Goal: Task Accomplishment & Management: Manage account settings

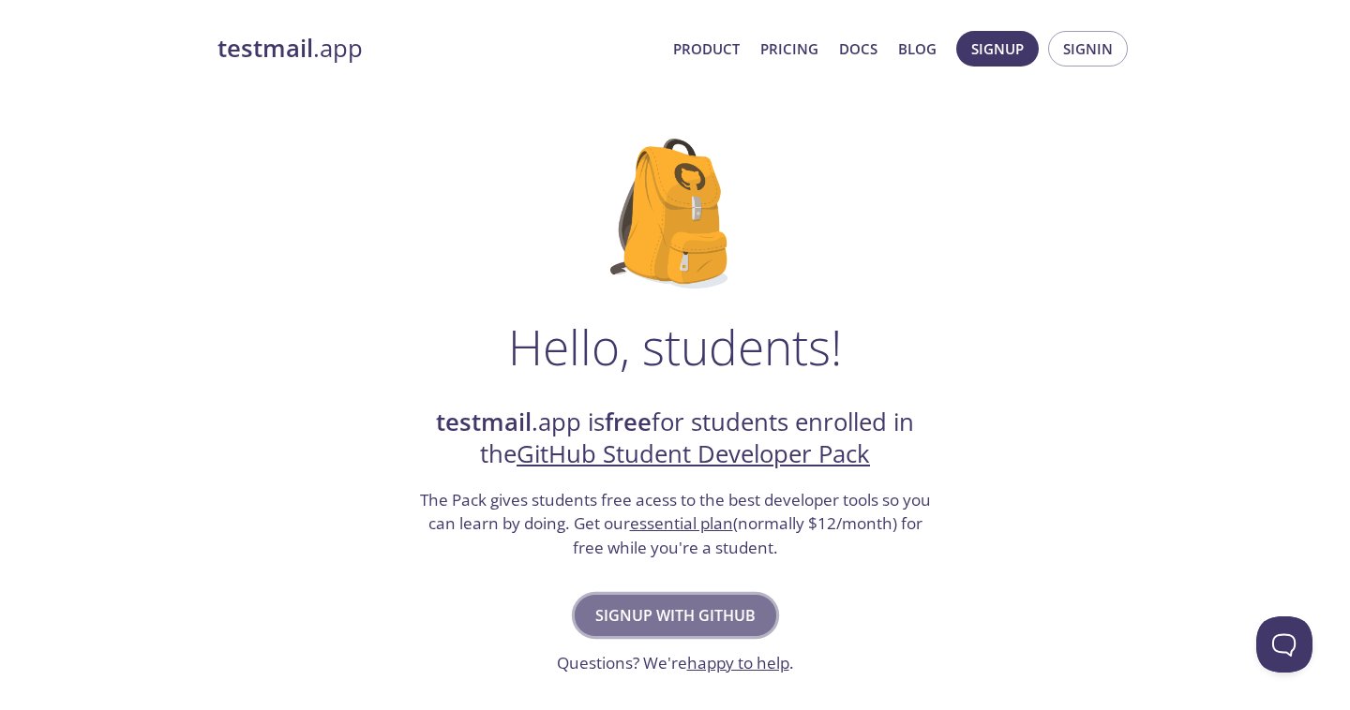
click at [700, 615] on span "Signup with GitHub" at bounding box center [675, 616] width 160 height 26
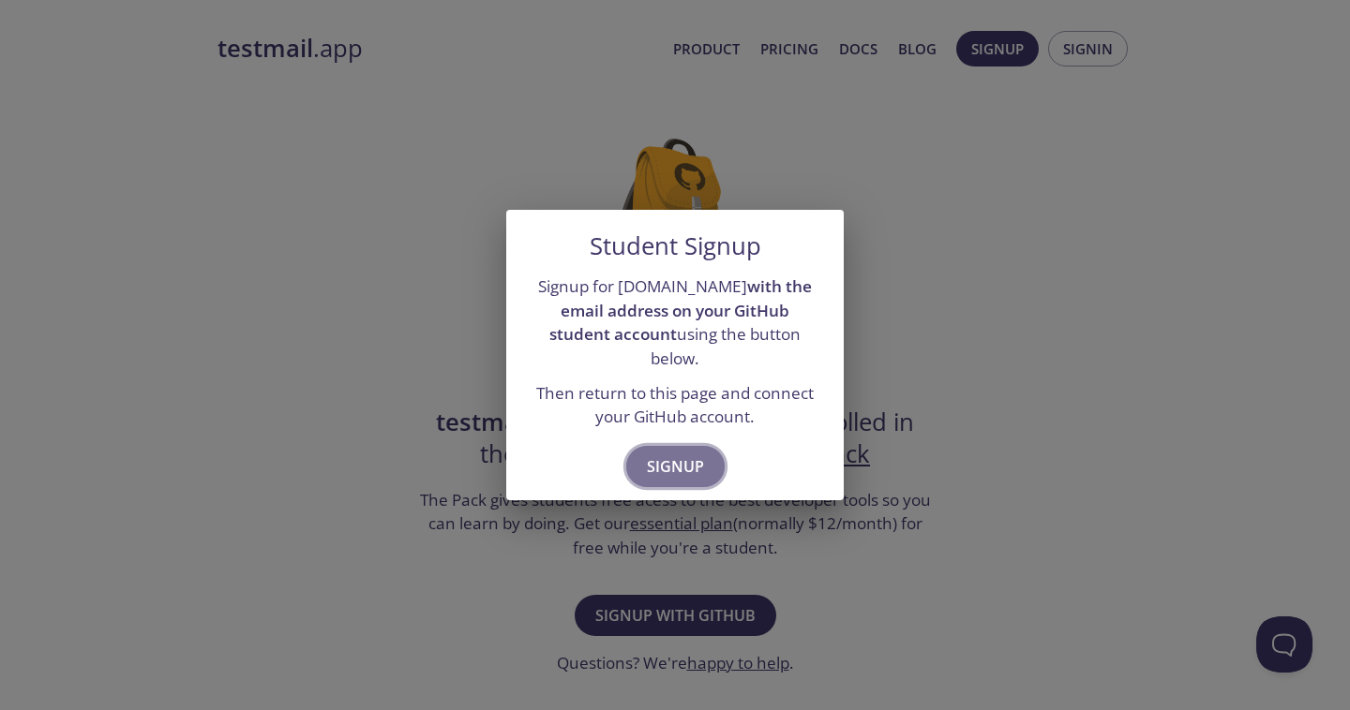
click at [686, 454] on span "Signup" at bounding box center [675, 467] width 57 height 26
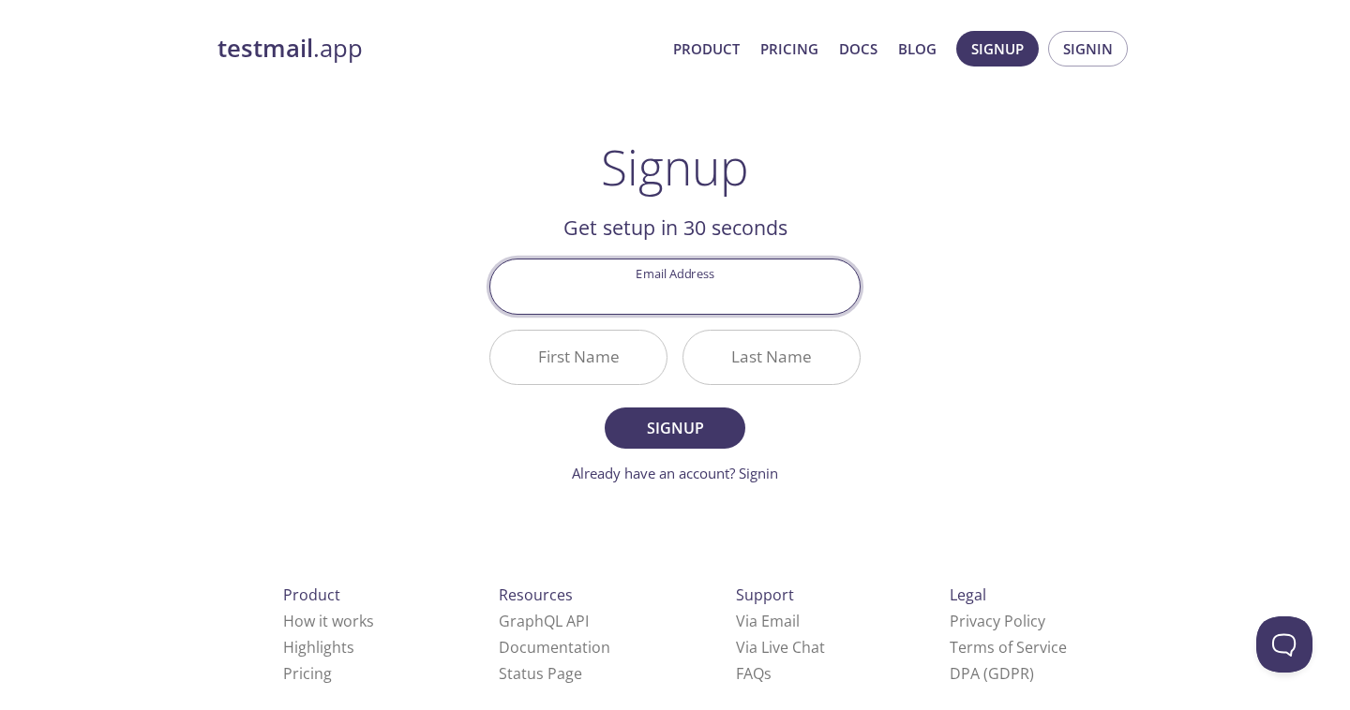
click at [763, 292] on input "Email Address" at bounding box center [674, 286] width 369 height 53
type input "souliveh224@gmail.com"
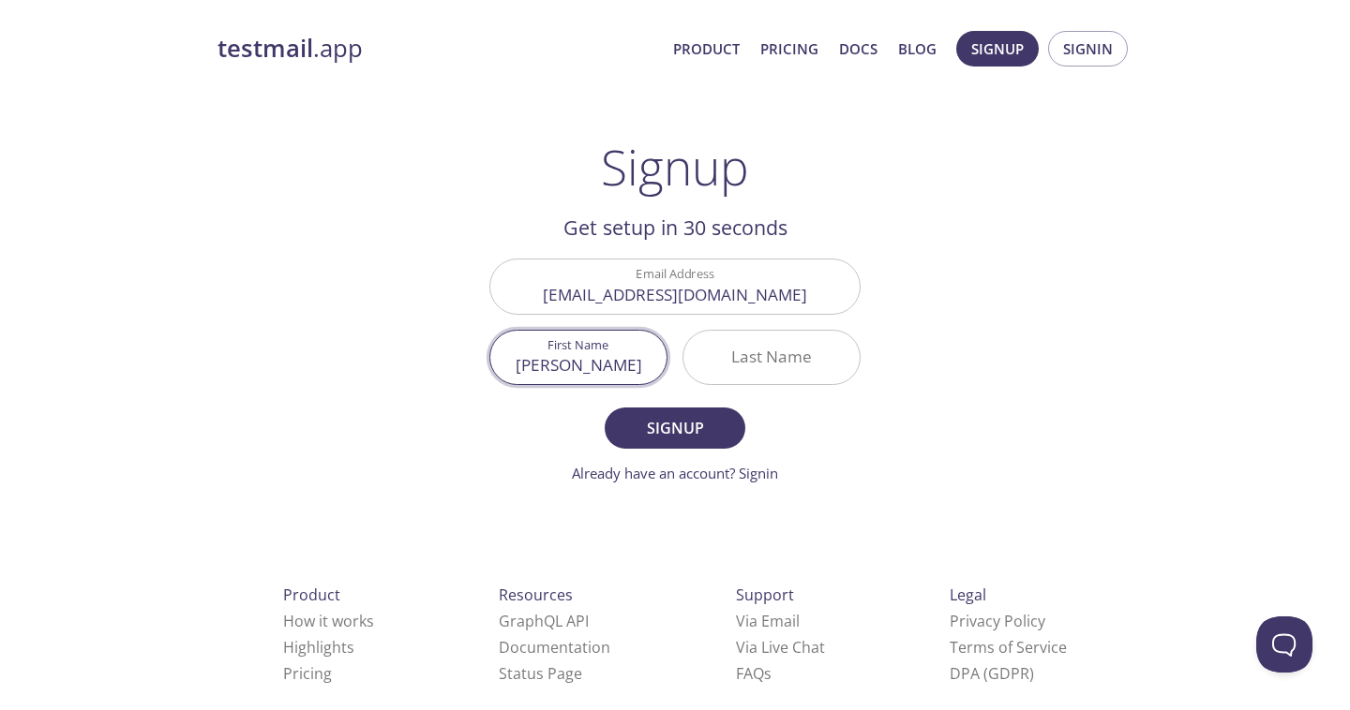
type input "Victor"
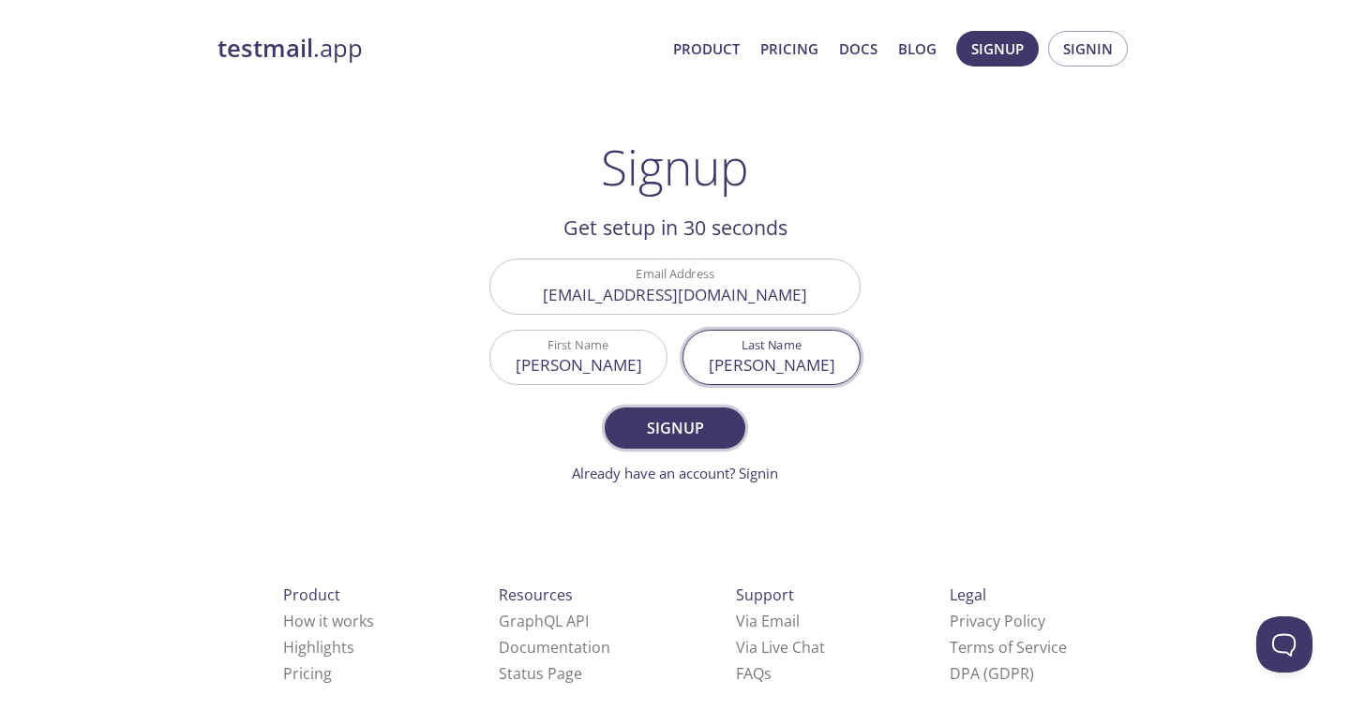
type input "Moreno"
click at [690, 411] on button "Signup" at bounding box center [675, 428] width 141 height 41
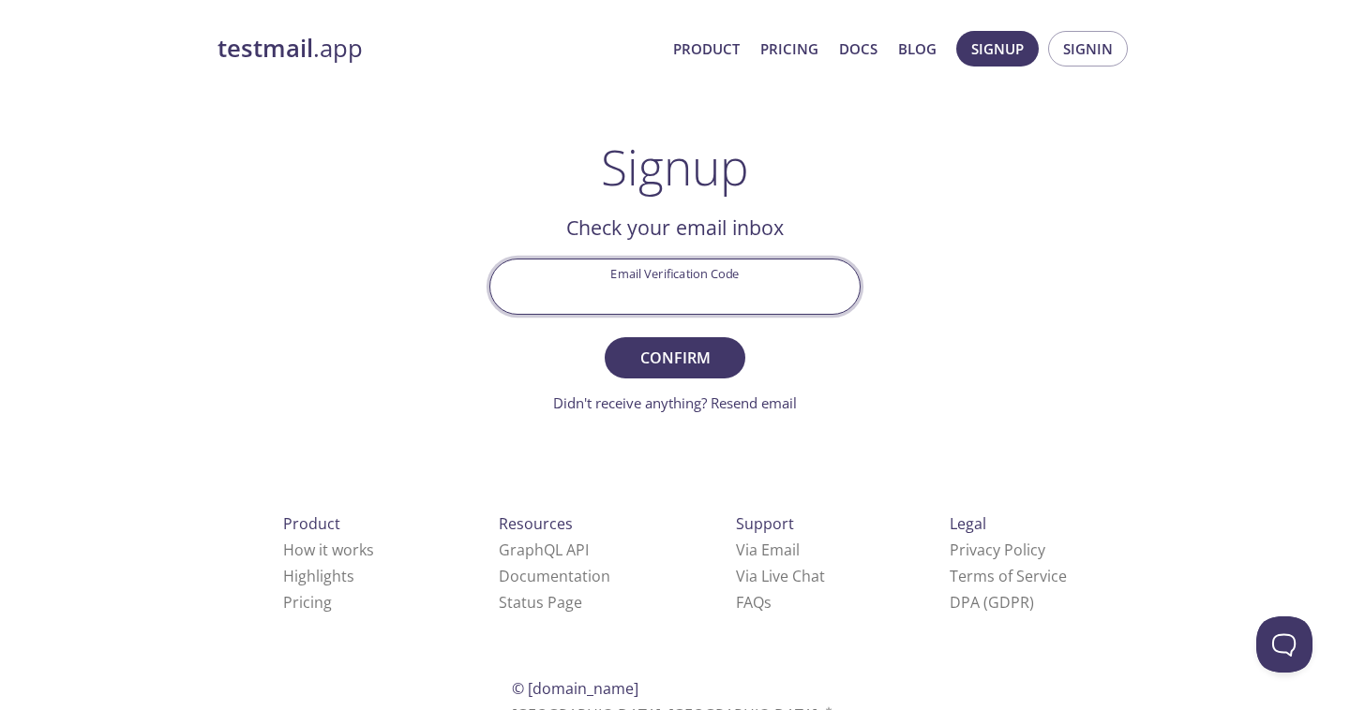
click at [578, 278] on input "Email Verification Code" at bounding box center [674, 286] width 369 height 53
type input "4RAKMZ3"
click at [663, 356] on span "Confirm" at bounding box center [674, 358] width 99 height 26
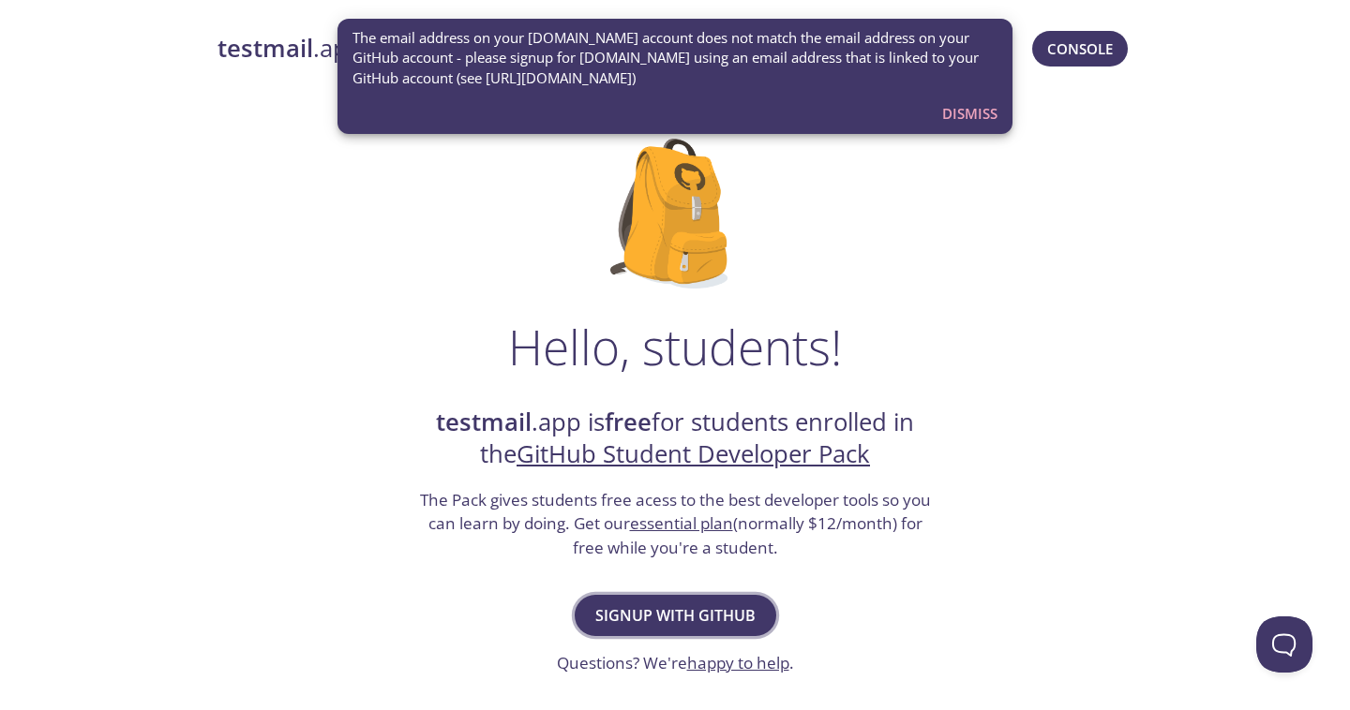
click at [662, 631] on button "Signup with GitHub" at bounding box center [676, 615] width 202 height 41
click at [984, 106] on span "Dismiss" at bounding box center [969, 113] width 55 height 24
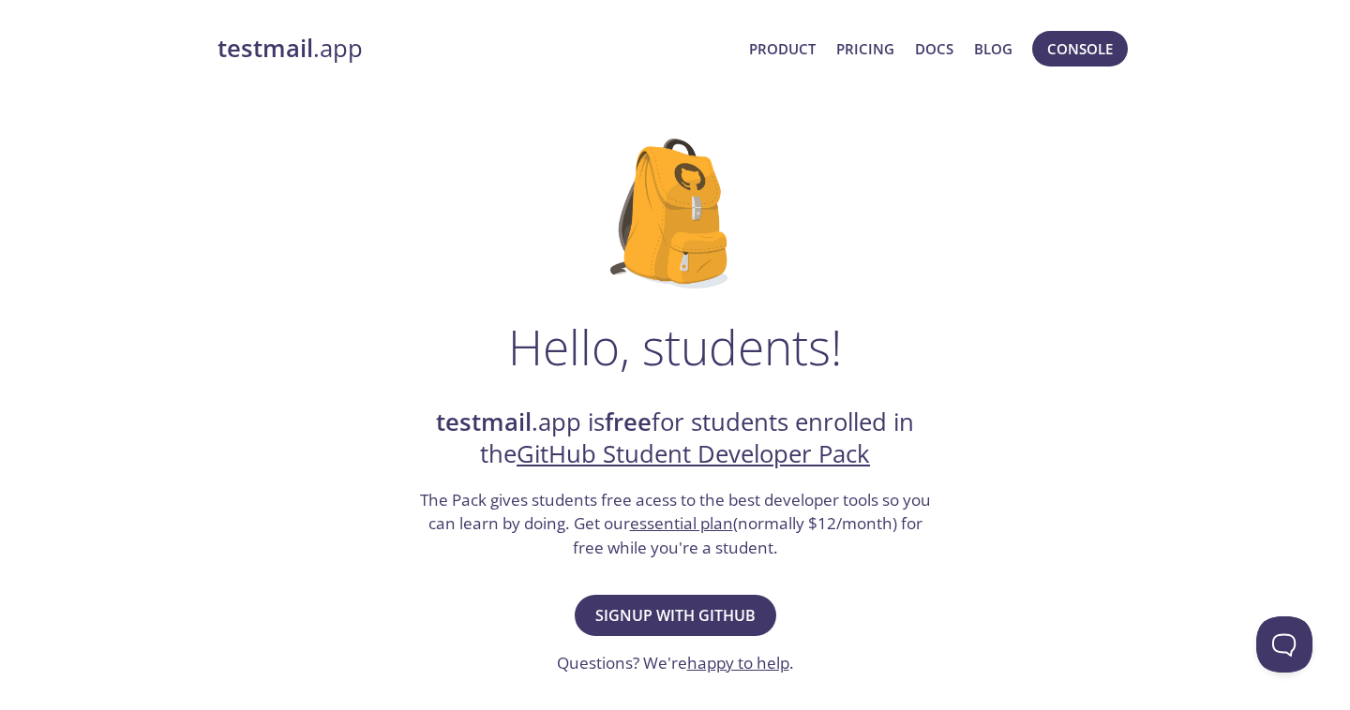
click at [1050, 67] on span "Console" at bounding box center [1079, 48] width 105 height 45
click at [1052, 52] on span "Console" at bounding box center [1080, 49] width 66 height 24
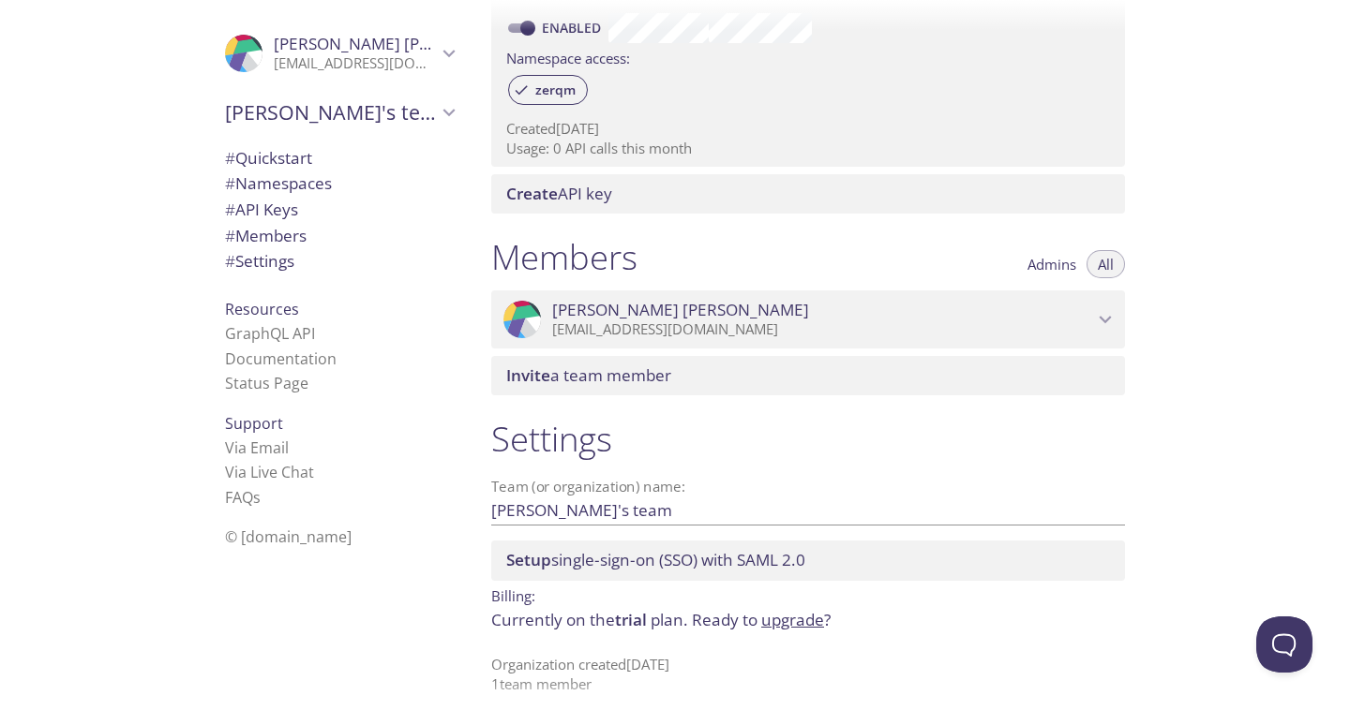
scroll to position [606, 0]
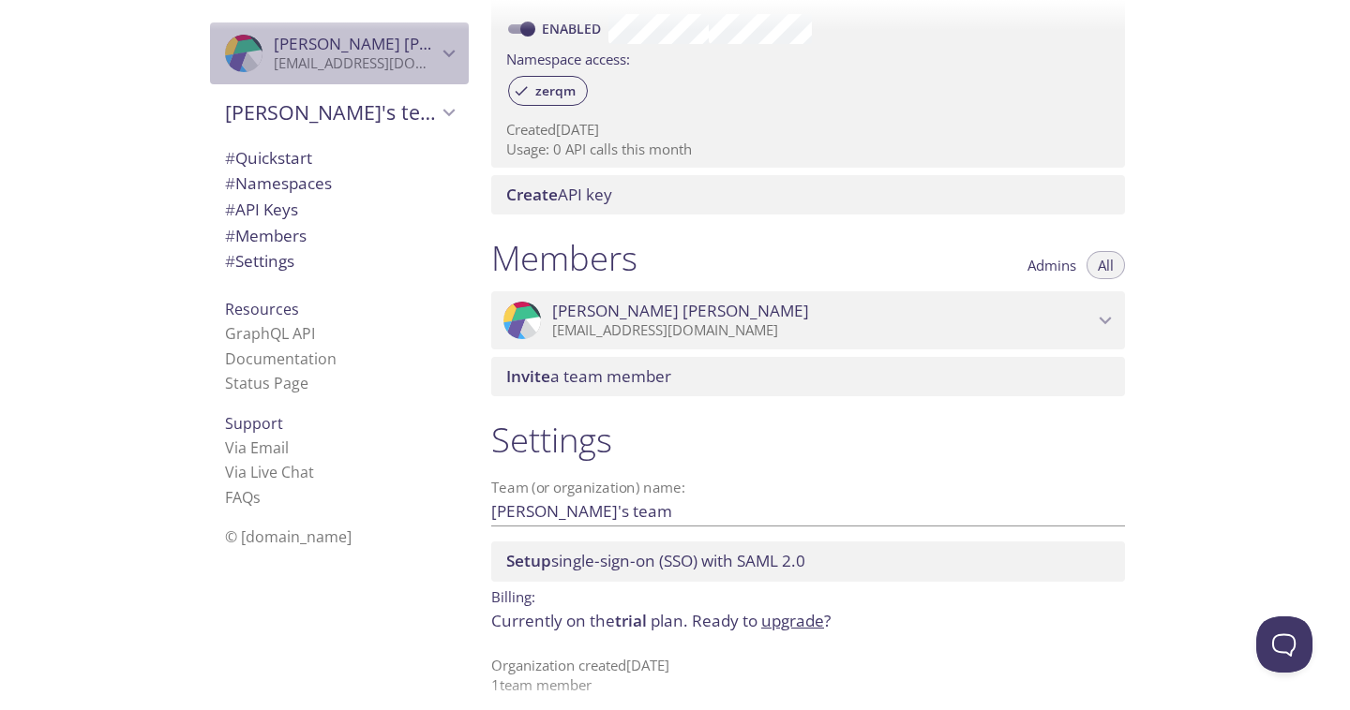
click at [441, 60] on icon "Victor Moreno" at bounding box center [449, 53] width 24 height 24
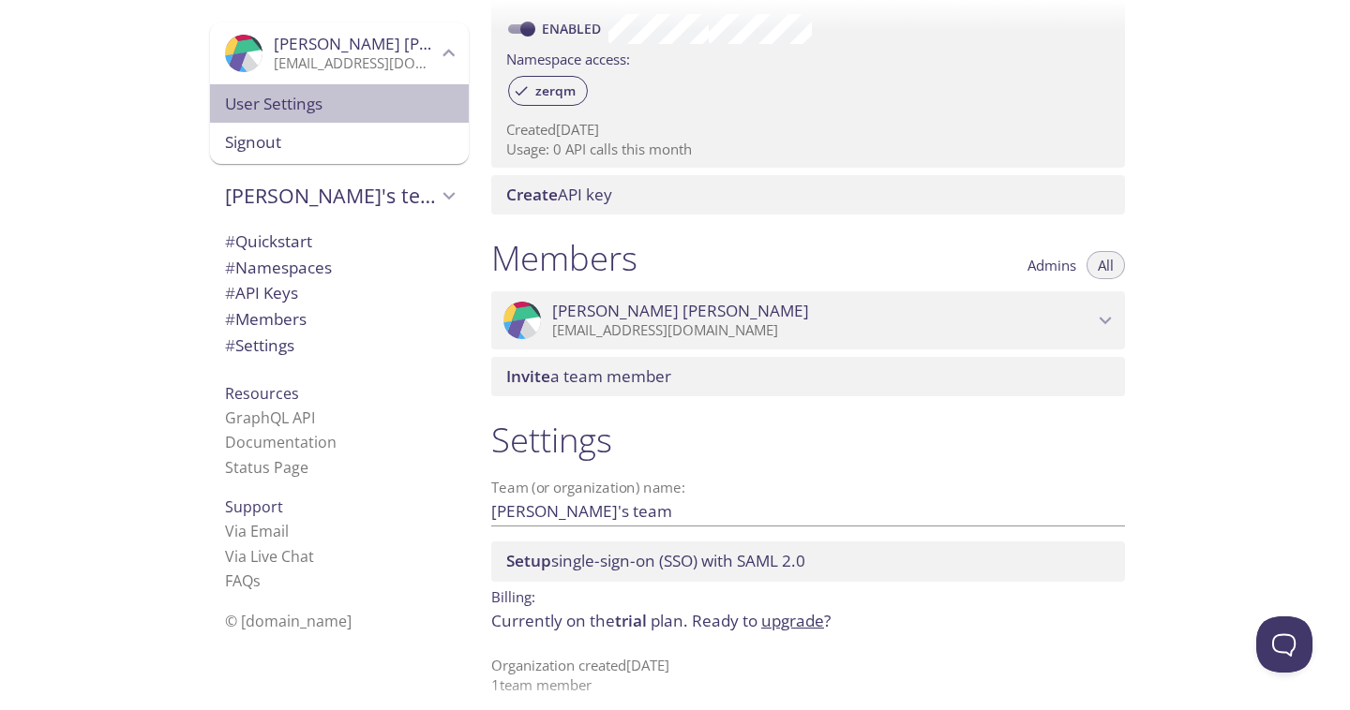
click at [307, 111] on span "User Settings" at bounding box center [339, 104] width 229 height 24
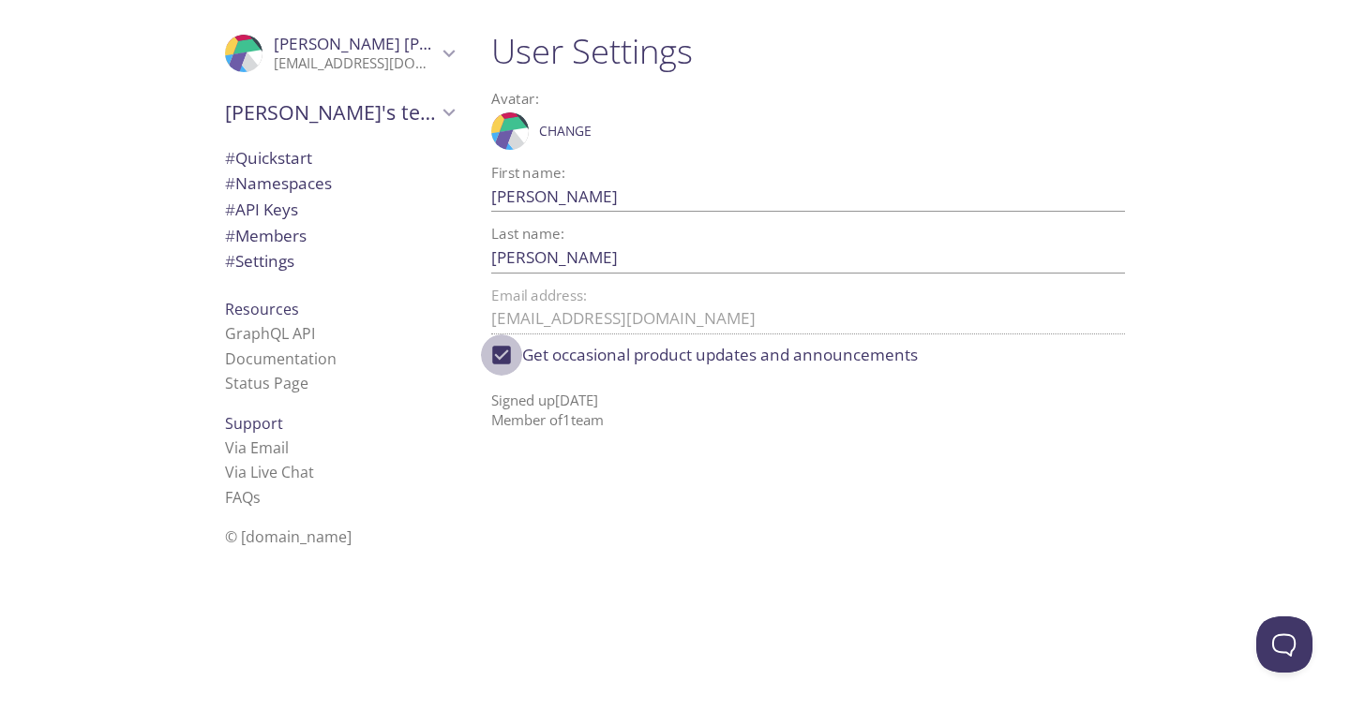
click at [502, 347] on input "Get occasional product updates and announcements" at bounding box center [501, 355] width 41 height 41
checkbox input "false"
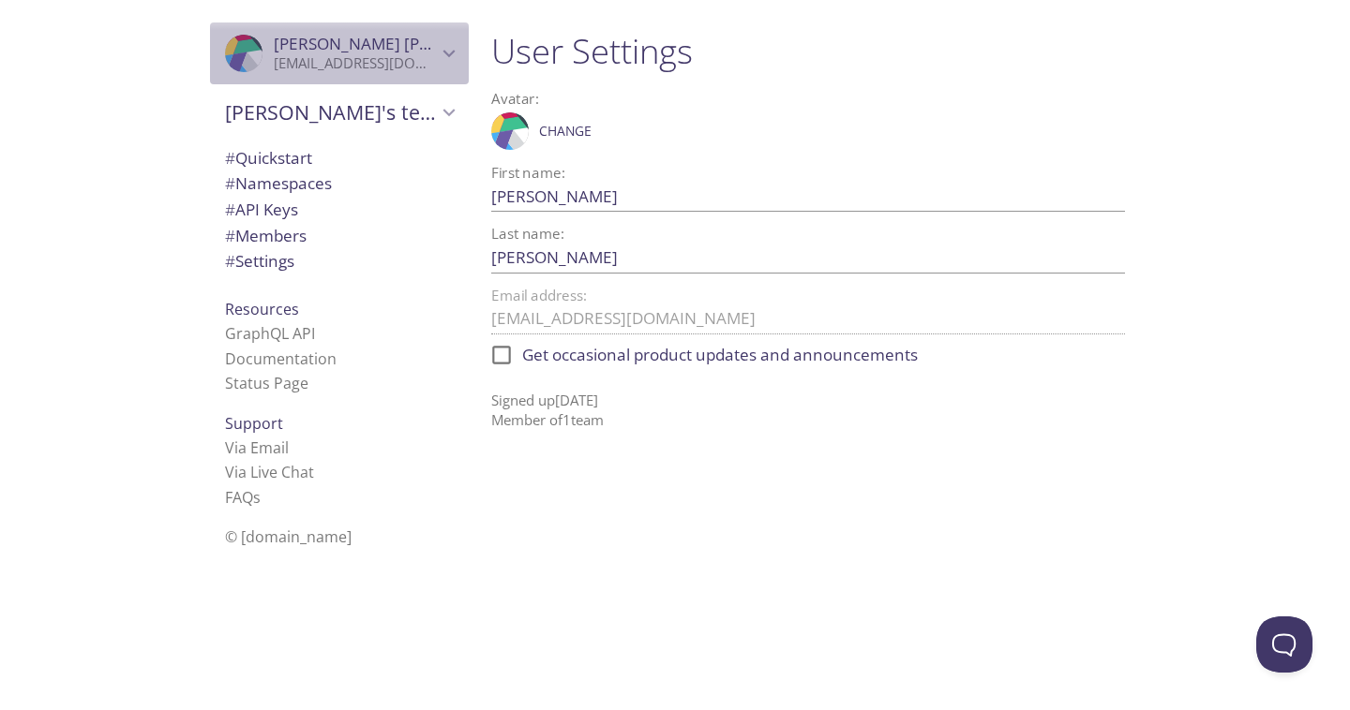
click at [323, 34] on span "[PERSON_NAME]" at bounding box center [402, 44] width 257 height 22
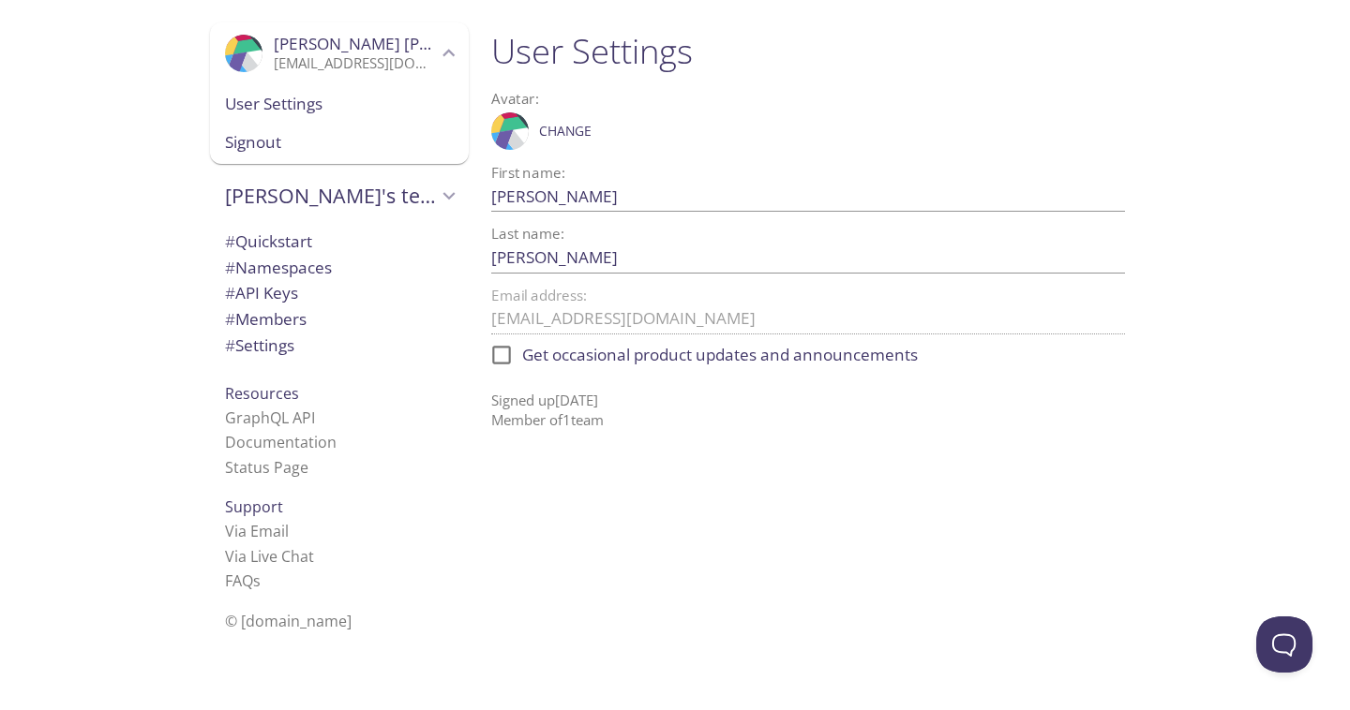
click at [306, 130] on span "Signout" at bounding box center [339, 142] width 229 height 24
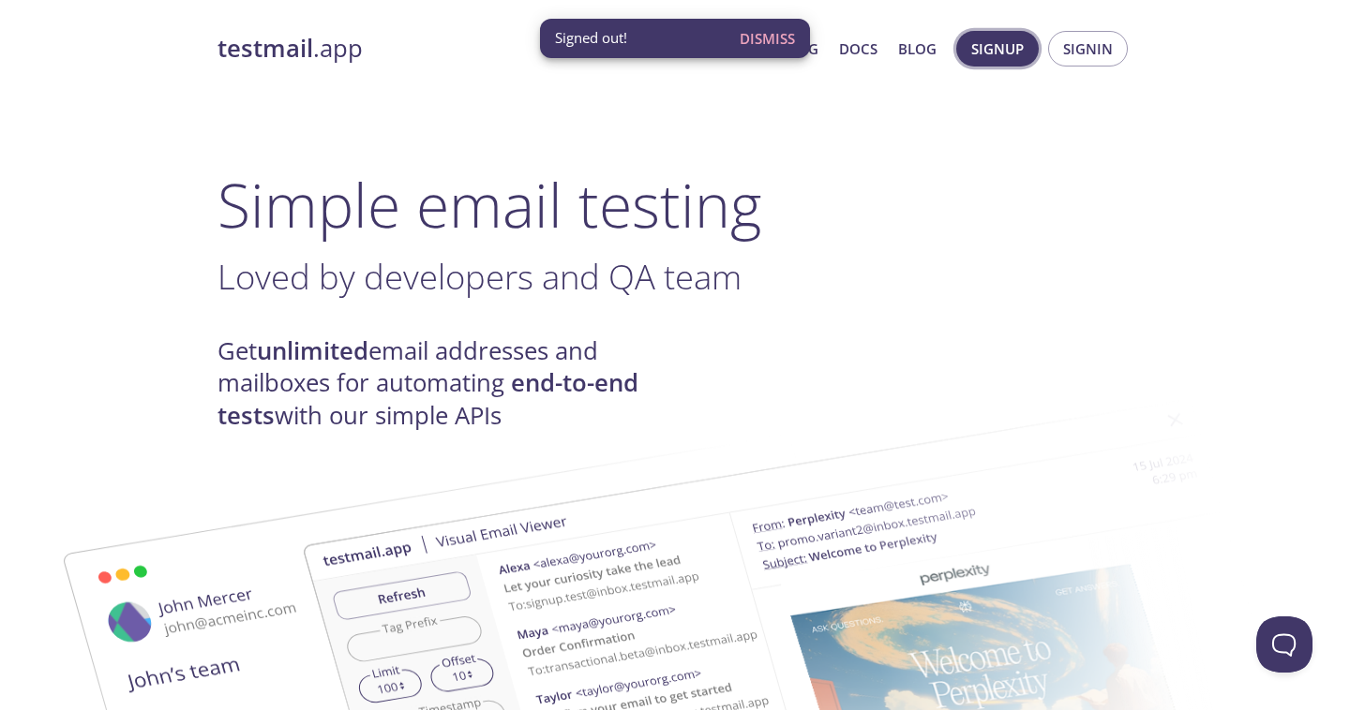
click at [1011, 62] on button "Signup" at bounding box center [997, 49] width 82 height 36
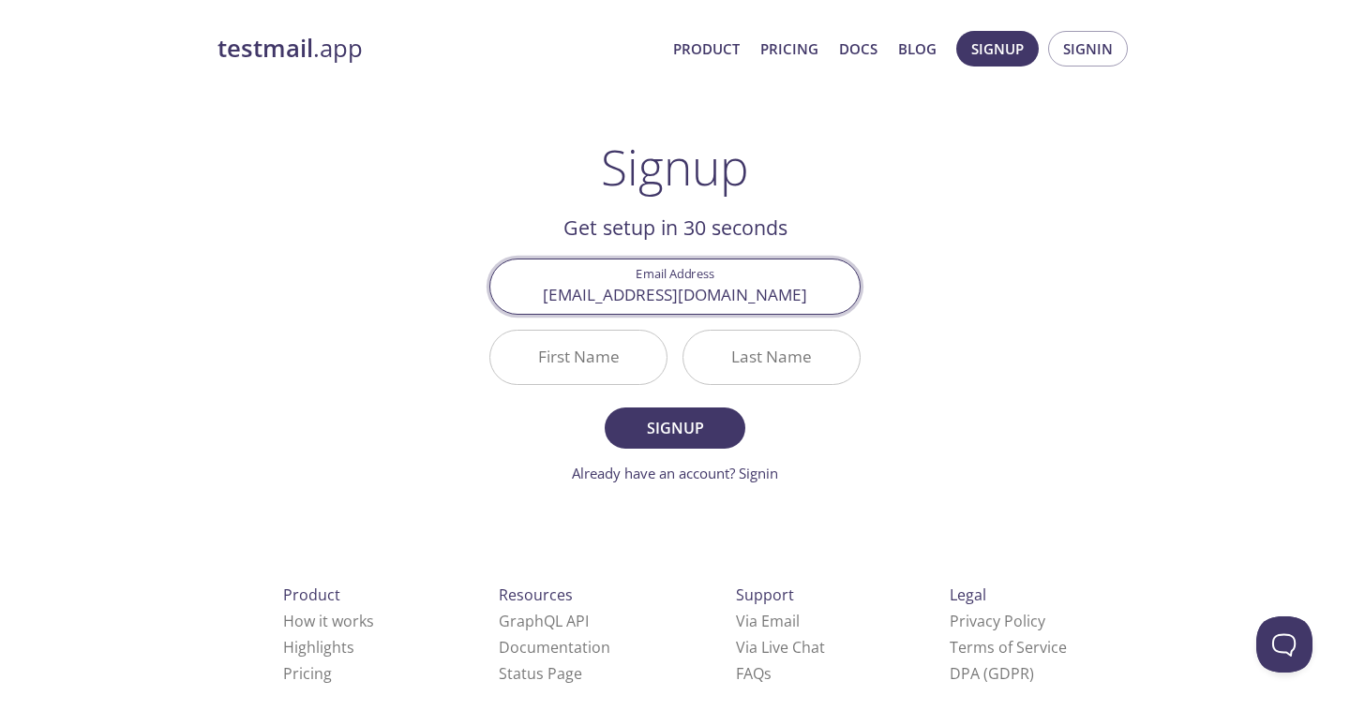
type input "[EMAIL_ADDRESS][DOMAIN_NAME]"
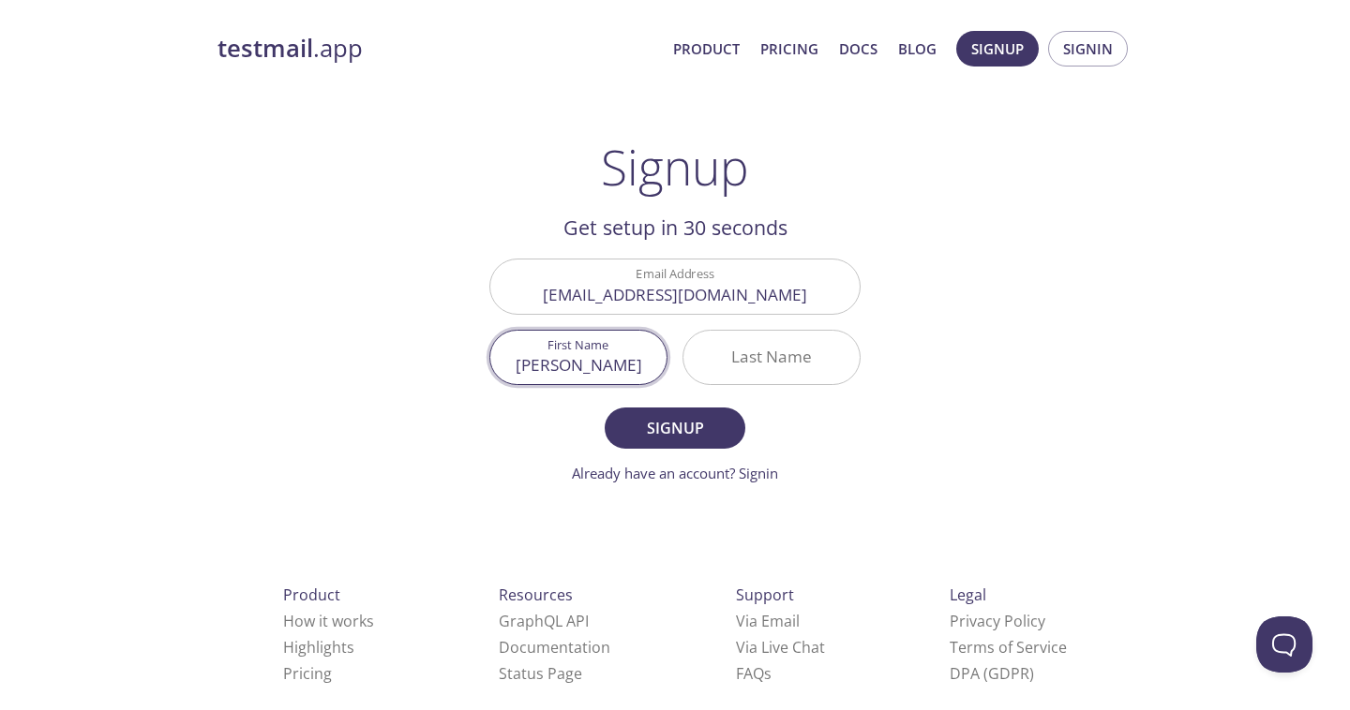
type input "[PERSON_NAME]"
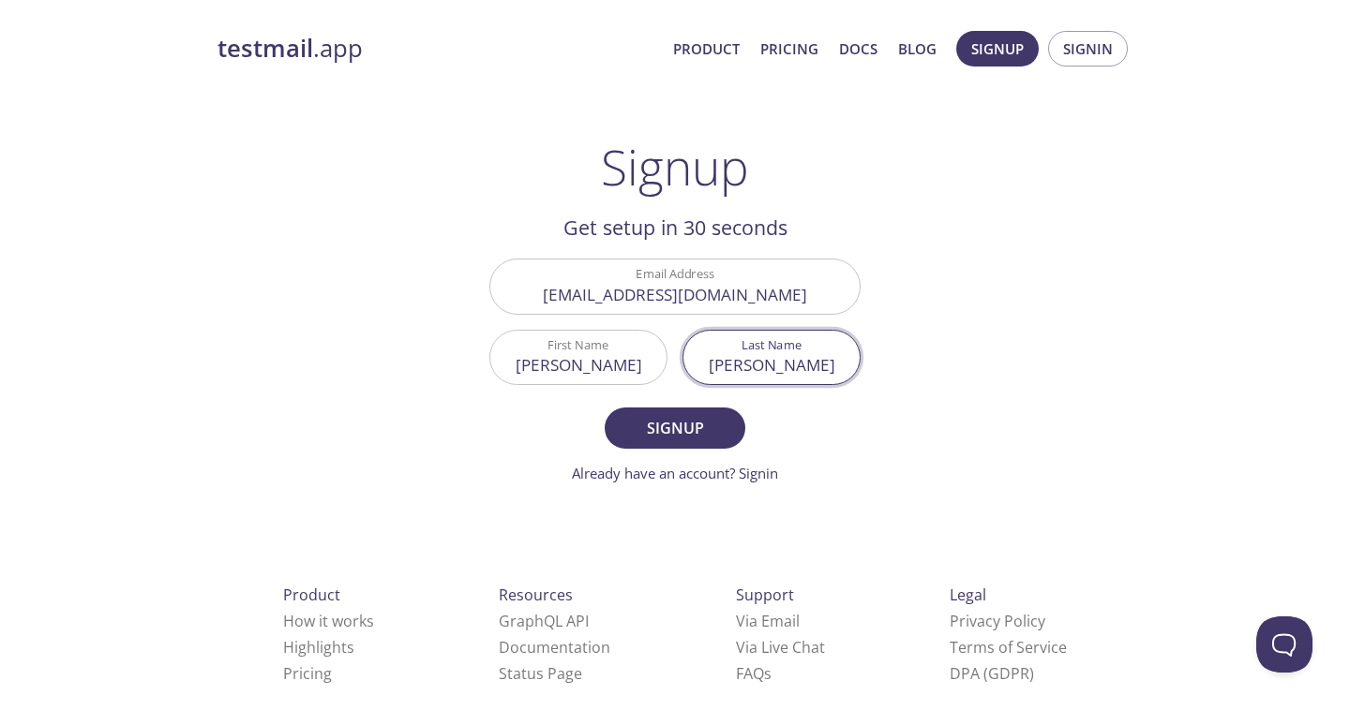
type input "[PERSON_NAME]"
click at [732, 404] on form "Email Address [EMAIL_ADDRESS][DOMAIN_NAME] First Name [PERSON_NAME] Last Name […" at bounding box center [674, 371] width 371 height 225
click at [733, 420] on button "Signup" at bounding box center [675, 428] width 141 height 41
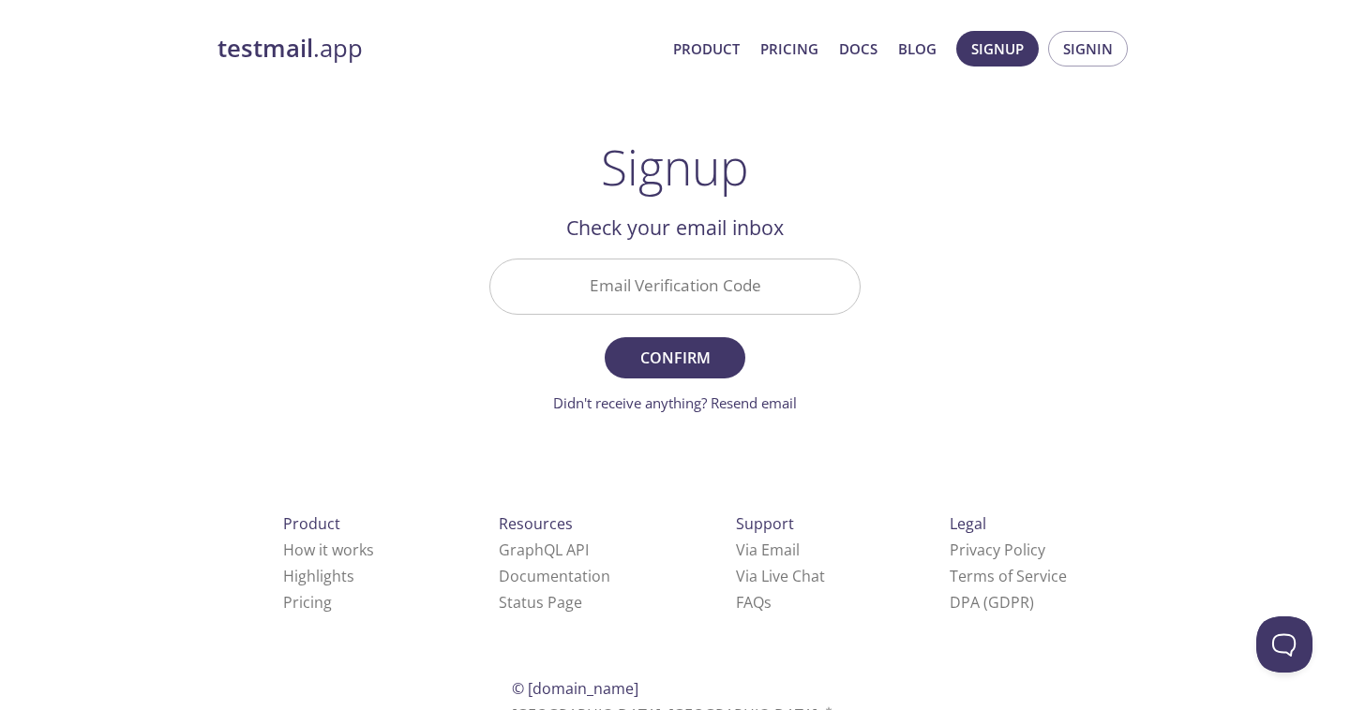
click at [654, 288] on input "Email Verification Code" at bounding box center [674, 286] width 369 height 53
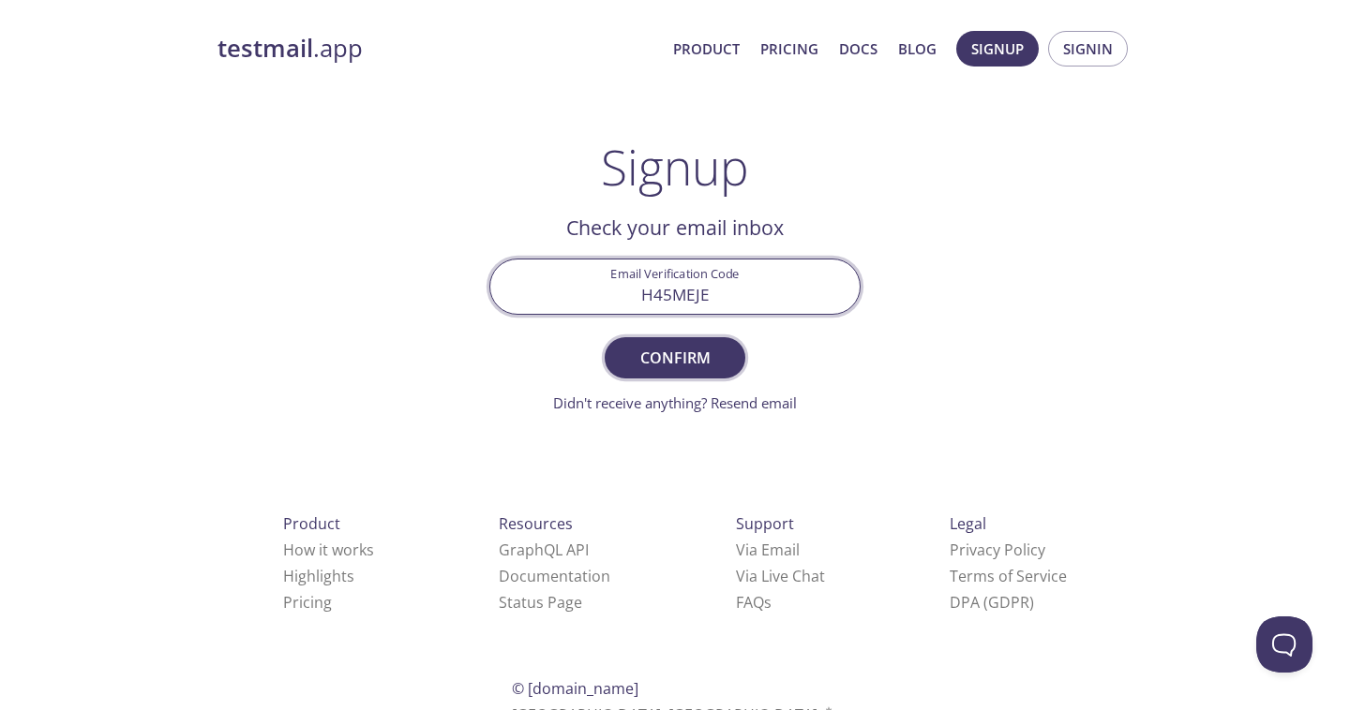
type input "H45MEJE"
click at [656, 358] on span "Confirm" at bounding box center [674, 358] width 99 height 26
